Goal: Transaction & Acquisition: Purchase product/service

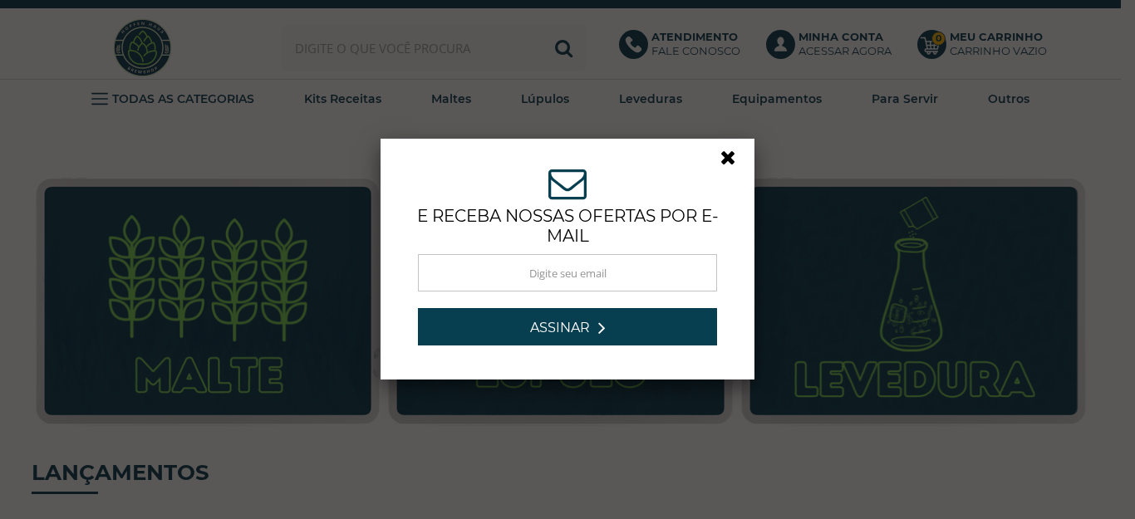
drag, startPoint x: 7, startPoint y: 66, endPoint x: 0, endPoint y: 71, distance: 9.0
click at [723, 154] on link at bounding box center [735, 162] width 30 height 30
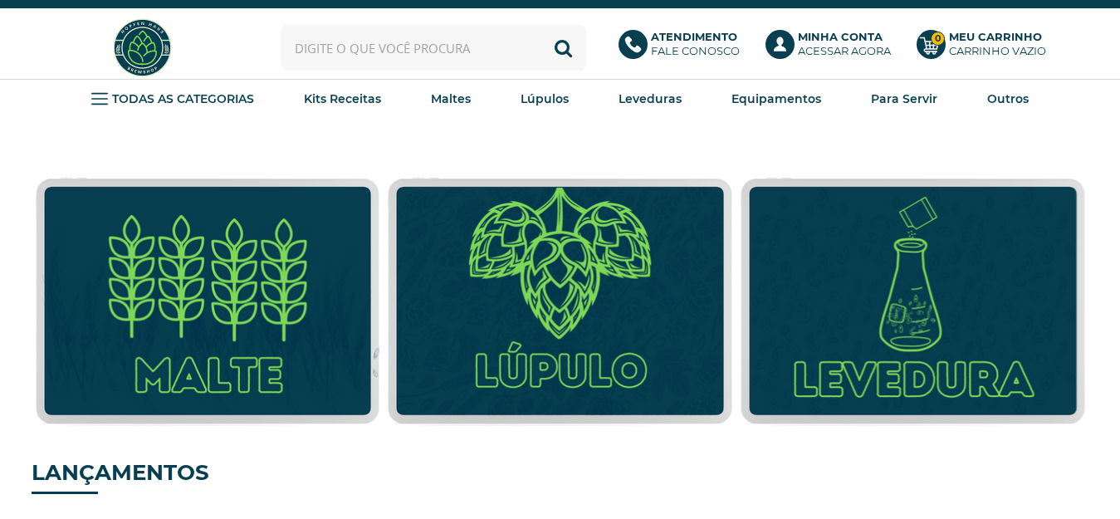
click at [308, 41] on input "text" at bounding box center [434, 48] width 306 height 46
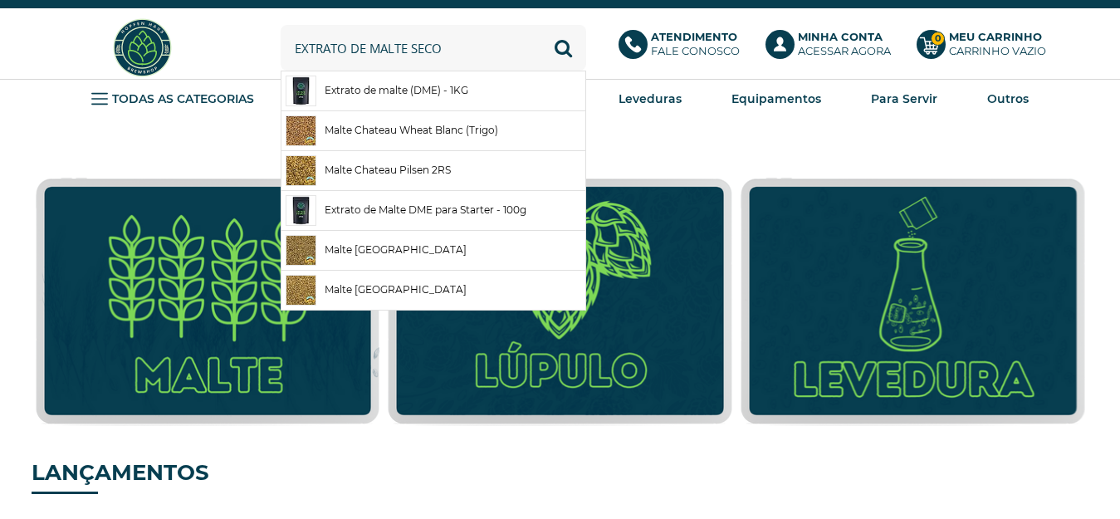
type input "extrato de malte seco"
click at [541, 25] on button "Buscar" at bounding box center [564, 48] width 46 height 46
